Goal: Task Accomplishment & Management: Use online tool/utility

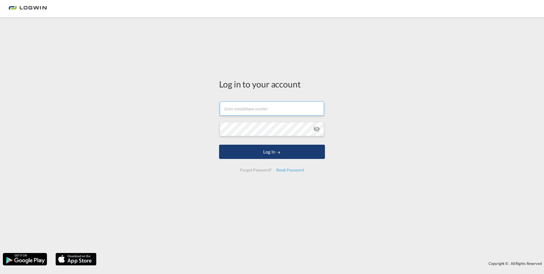
type input "[PERSON_NAME][EMAIL_ADDRESS][PERSON_NAME][DOMAIN_NAME]"
click at [268, 151] on button "Log In" at bounding box center [272, 152] width 106 height 14
